Goal: Task Accomplishment & Management: Complete application form

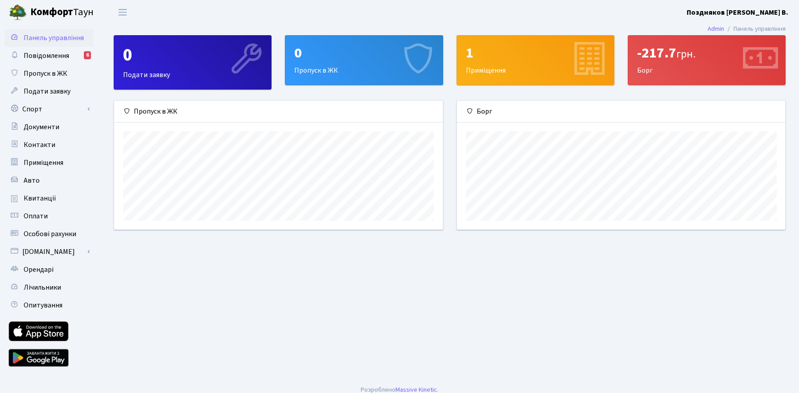
scroll to position [129, 328]
click at [35, 74] on span "Пропуск в ЖК" at bounding box center [46, 74] width 44 height 10
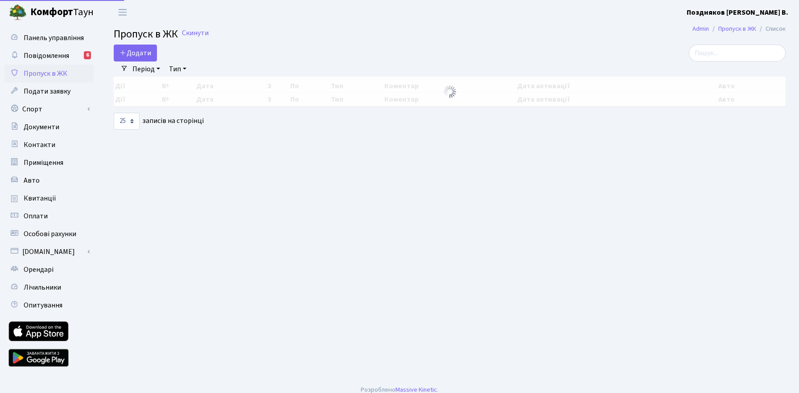
select select "25"
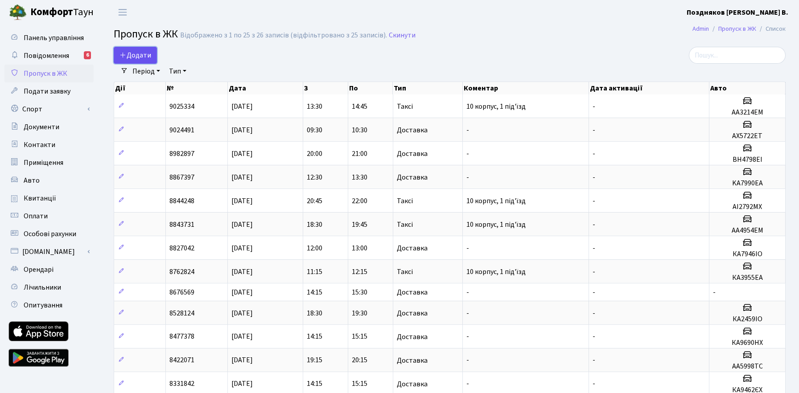
click at [135, 53] on span "Додати" at bounding box center [136, 55] width 32 height 10
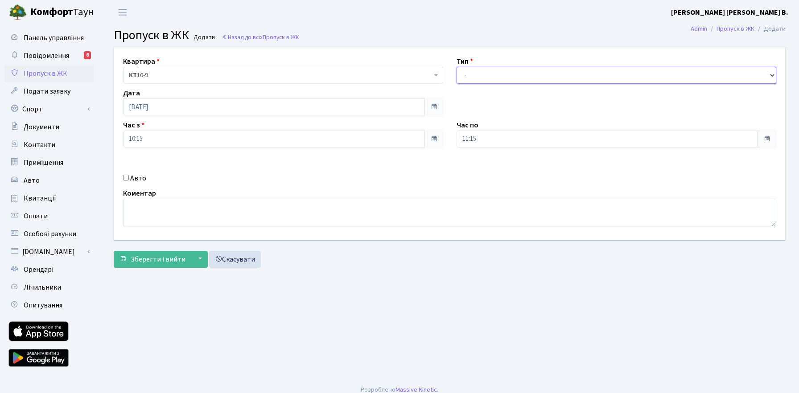
click at [478, 77] on select "- Доставка Таксі Гості Сервіс" at bounding box center [617, 75] width 320 height 17
select select "1"
click at [457, 67] on select "- Доставка Таксі Гості Сервіс" at bounding box center [617, 75] width 320 height 17
click at [131, 178] on label "Авто" at bounding box center [138, 178] width 16 height 11
click at [129, 178] on input "Авто" at bounding box center [126, 178] width 6 height 6
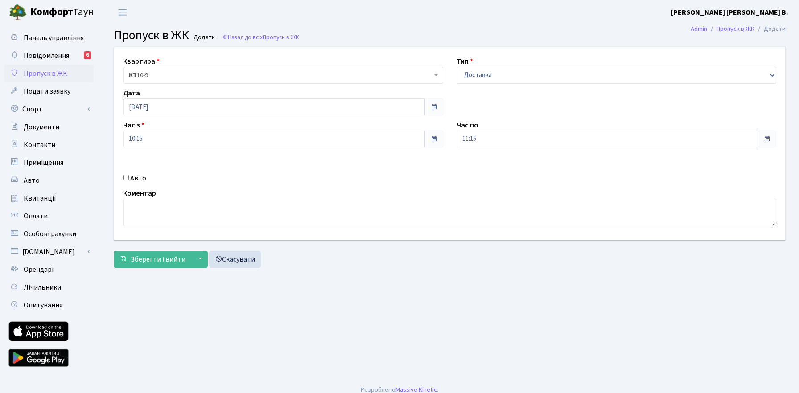
checkbox input "true"
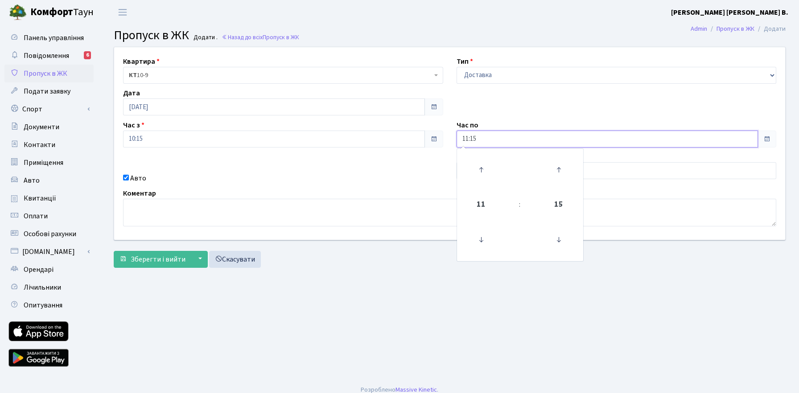
click at [512, 138] on input "11:15" at bounding box center [608, 139] width 302 height 17
click at [475, 171] on icon at bounding box center [481, 170] width 24 height 24
click at [480, 168] on icon at bounding box center [481, 170] width 24 height 24
type input "13:15"
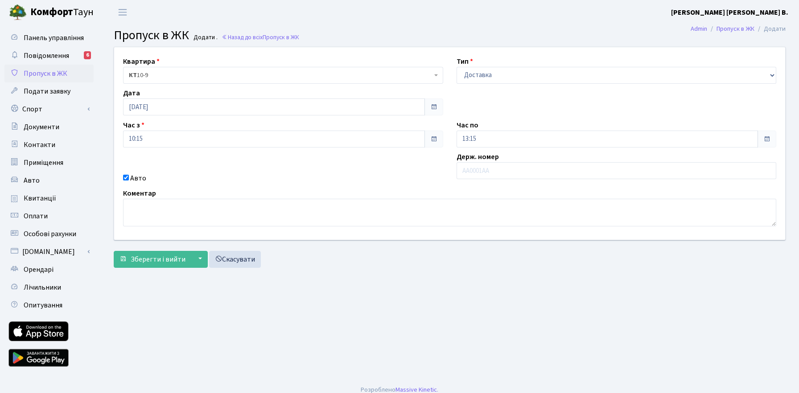
click at [378, 161] on div "Квартира <b>КТ</b>&nbsp;&nbsp;&nbsp;&nbsp;10-9 КТ 10-9 Тип - Доставка Таксі Гос…" at bounding box center [450, 143] width 685 height 193
click at [489, 173] on input "text" at bounding box center [617, 170] width 320 height 17
paste input "ВТ2904СС"
type input "ВТ2904СС"
click at [357, 162] on div "Квартира <b>КТ</b>&nbsp;&nbsp;&nbsp;&nbsp;10-9 КТ 10-9 Тип - Доставка Таксі Гос…" at bounding box center [450, 143] width 685 height 193
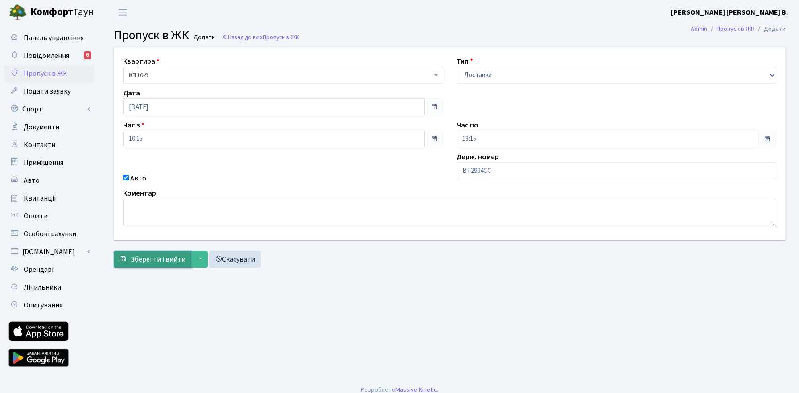
click at [158, 258] on span "Зберегти і вийти" at bounding box center [158, 260] width 55 height 10
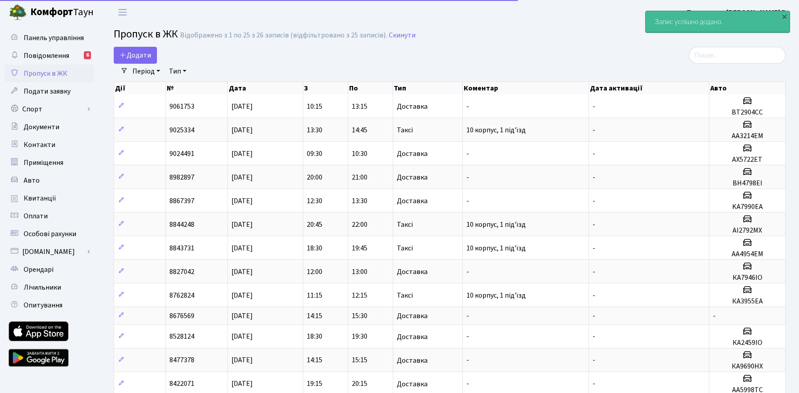
select select "25"
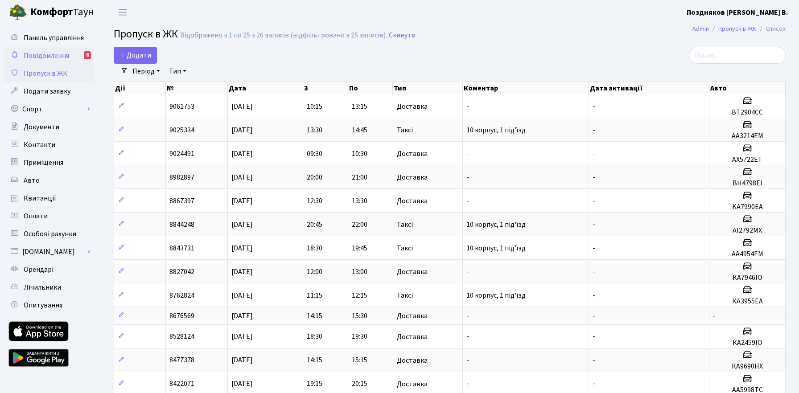
click at [48, 56] on span "Повідомлення" at bounding box center [46, 56] width 45 height 10
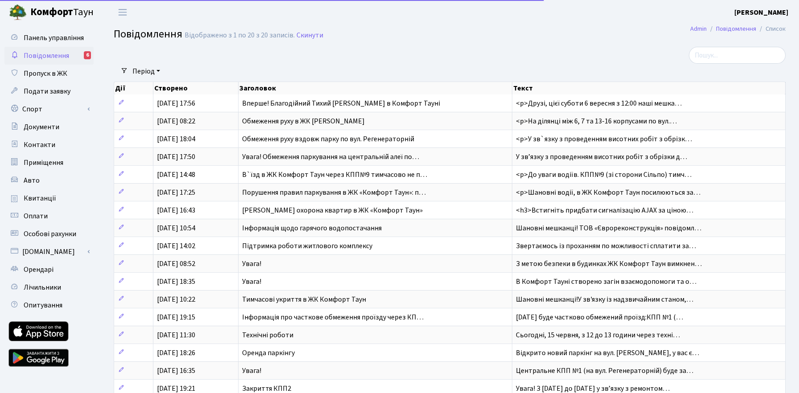
select select "25"
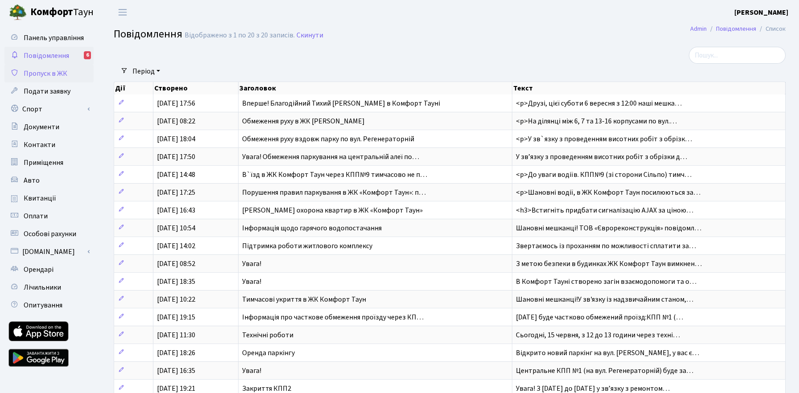
click at [48, 72] on span "Пропуск в ЖК" at bounding box center [46, 74] width 44 height 10
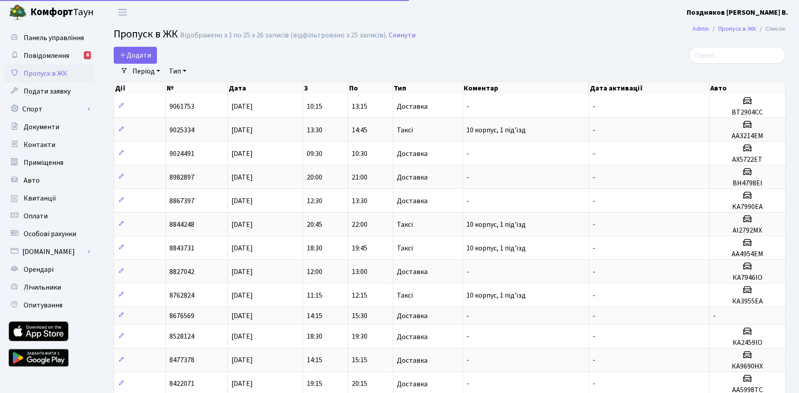
select select "25"
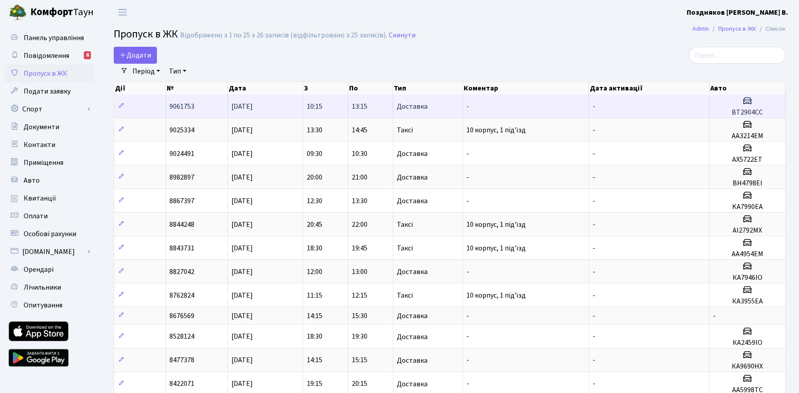
click at [449, 105] on td "Доставка" at bounding box center [428, 106] width 70 height 23
